Goal: Navigation & Orientation: Find specific page/section

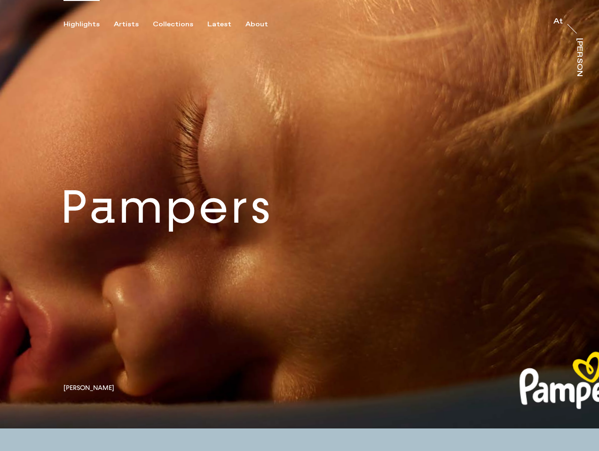
click at [88, 24] on div "Highlights" at bounding box center [81, 24] width 36 height 8
click at [132, 24] on div "Artists" at bounding box center [126, 24] width 25 height 8
click at [177, 24] on div "Collections" at bounding box center [173, 24] width 40 height 8
click at [221, 24] on div "Latest" at bounding box center [219, 24] width 24 height 8
click at [258, 24] on div "About" at bounding box center [256, 24] width 23 height 8
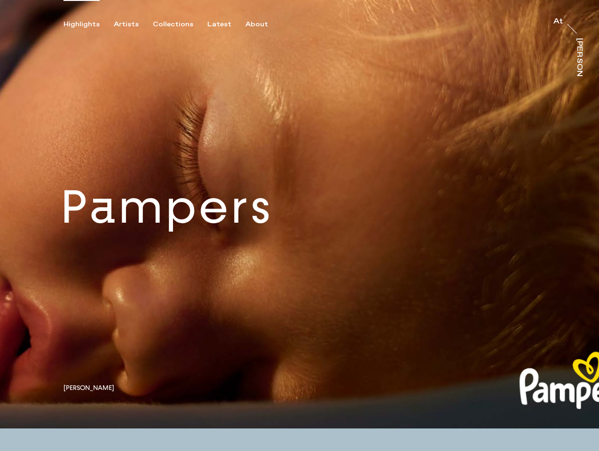
click at [300, 214] on link at bounding box center [299, 214] width 599 height 429
